Goal: Navigation & Orientation: Find specific page/section

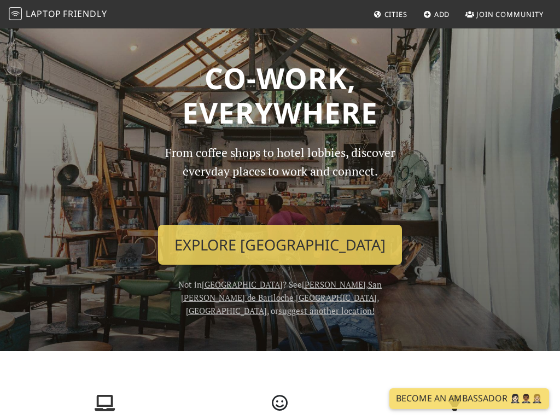
click at [280, 224] on div "From coffee shops to hotel lobbies, discover everyday places to work and connec…" at bounding box center [280, 230] width 262 height 174
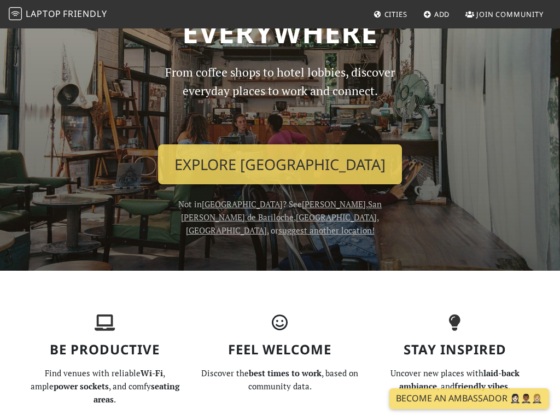
click at [320, 225] on link "suggest another location!" at bounding box center [326, 230] width 96 height 11
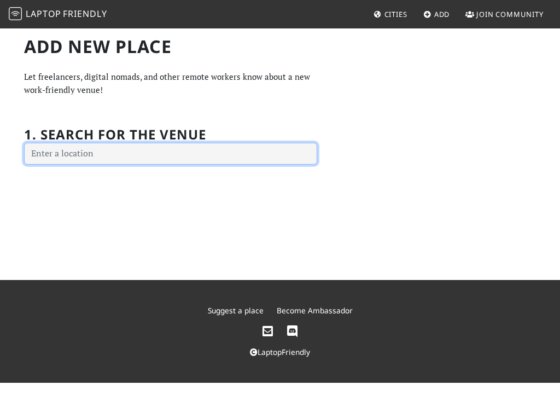
click at [280, 153] on input "text" at bounding box center [170, 154] width 293 height 22
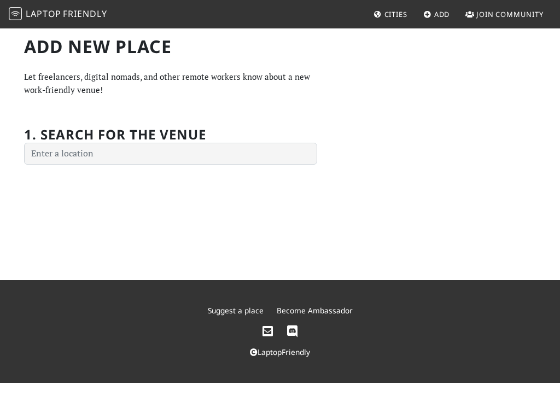
click at [171, 139] on h2 "1. Search for the venue" at bounding box center [115, 135] width 182 height 16
click at [280, 100] on div "Add new Place Let freelancers, digital nomads, and other remote workers know ab…" at bounding box center [170, 100] width 306 height 128
click at [15, 14] on img at bounding box center [15, 13] width 13 height 13
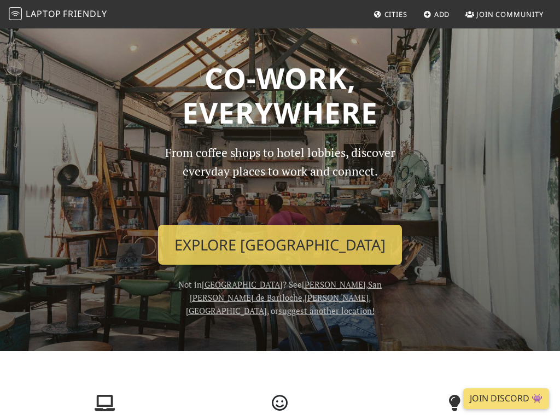
click at [15, 14] on img at bounding box center [15, 13] width 13 height 13
click at [504, 14] on span "Join Community" at bounding box center [509, 14] width 67 height 10
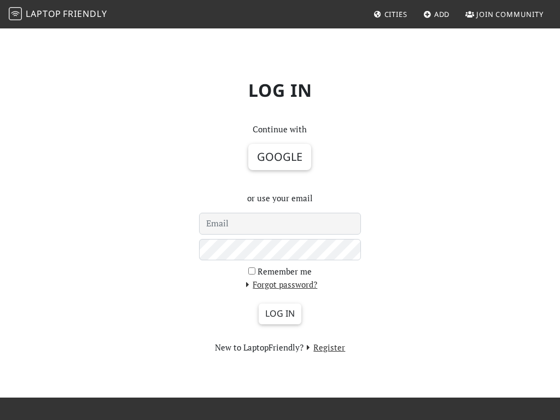
click at [279, 238] on form "Remember me Forgot password? Log in" at bounding box center [280, 277] width 162 height 128
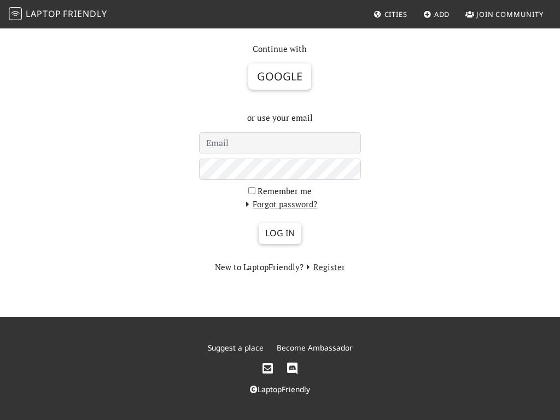
click at [504, 14] on span "Join Community" at bounding box center [509, 14] width 67 height 10
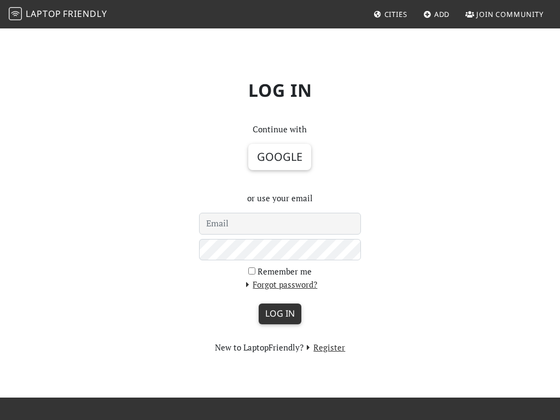
click at [279, 313] on input "Log in" at bounding box center [280, 313] width 43 height 21
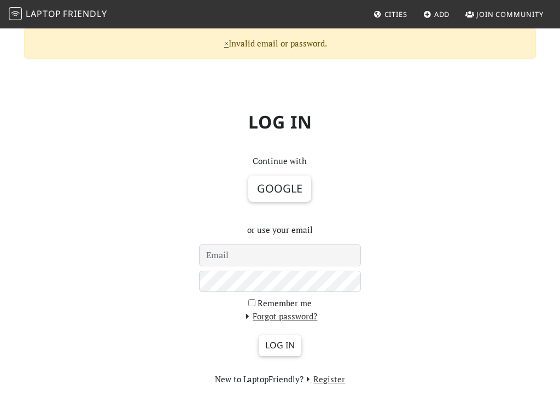
click at [15, 14] on img at bounding box center [15, 13] width 13 height 13
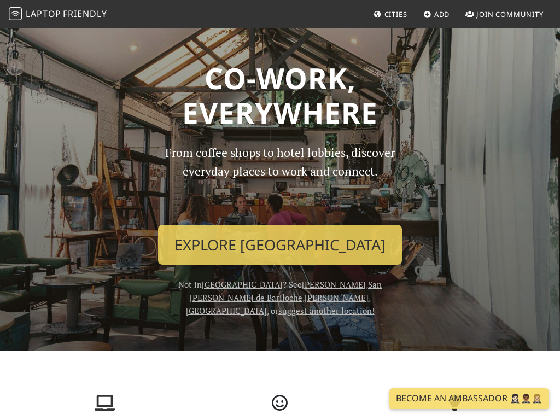
click at [302, 284] on link "Martínez" at bounding box center [334, 284] width 64 height 11
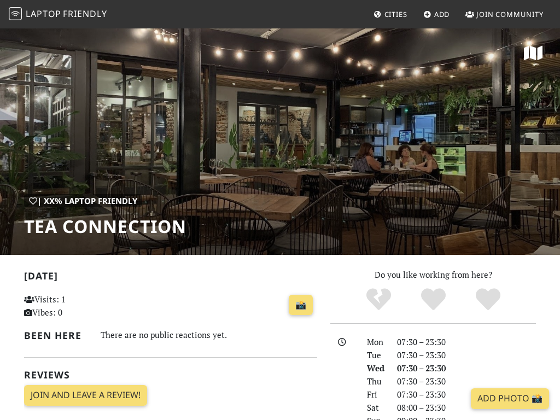
scroll to position [70, 0]
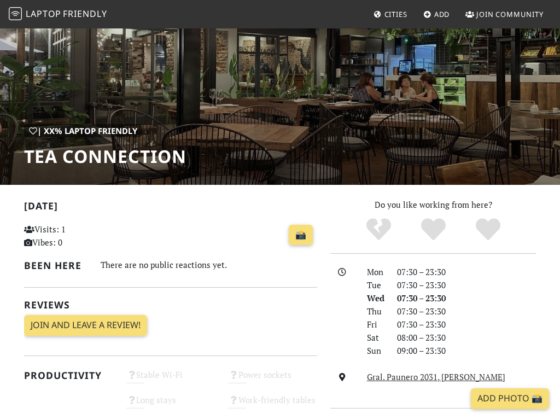
click at [504, 14] on span "Join Community" at bounding box center [509, 14] width 67 height 10
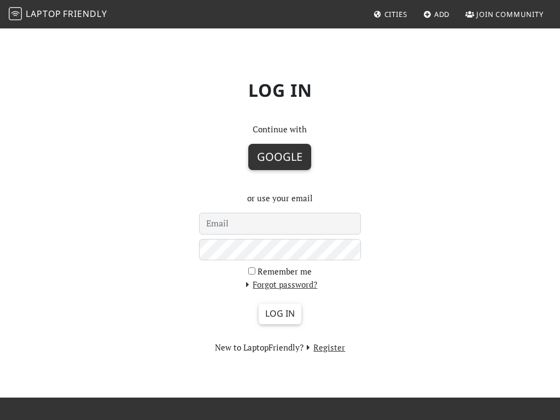
click at [279, 163] on button "Google" at bounding box center [279, 157] width 63 height 26
